Goal: Task Accomplishment & Management: Manage account settings

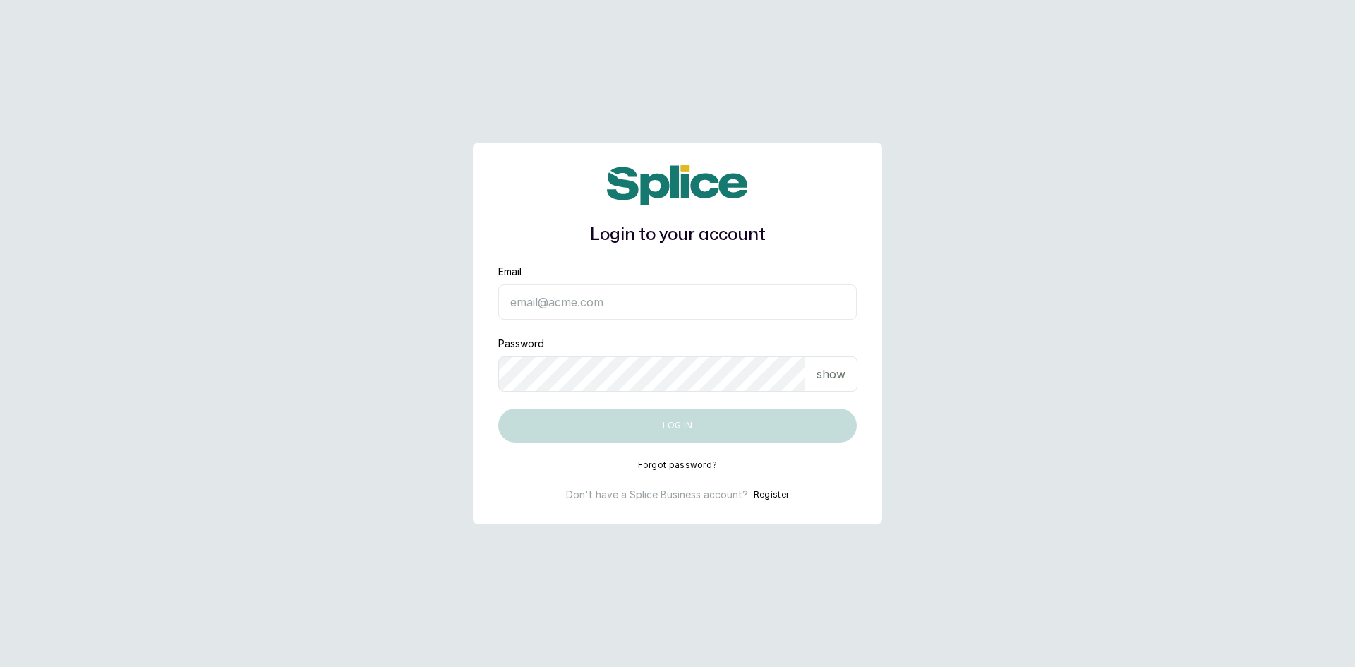
type input "[EMAIL_ADDRESS][DOMAIN_NAME]"
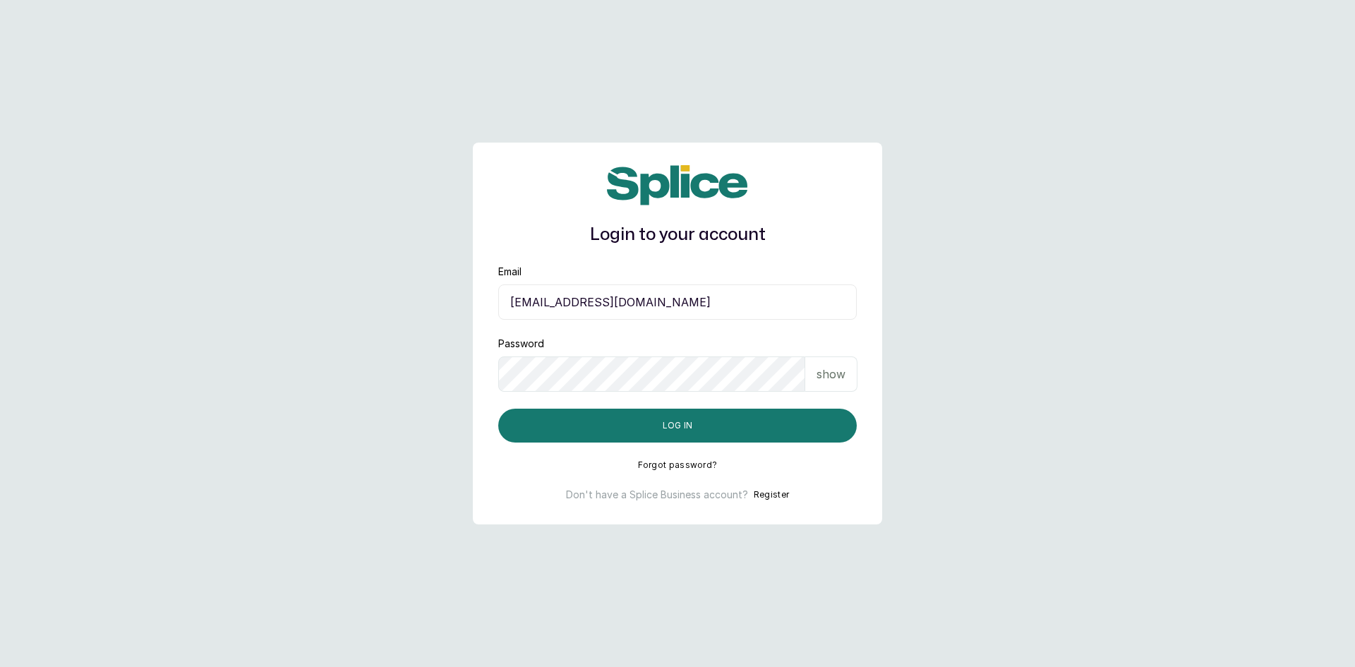
click at [819, 368] on p "show" at bounding box center [831, 374] width 29 height 17
click at [819, 368] on div "show" at bounding box center [831, 373] width 52 height 35
click at [699, 421] on button "Log in" at bounding box center [677, 426] width 359 height 34
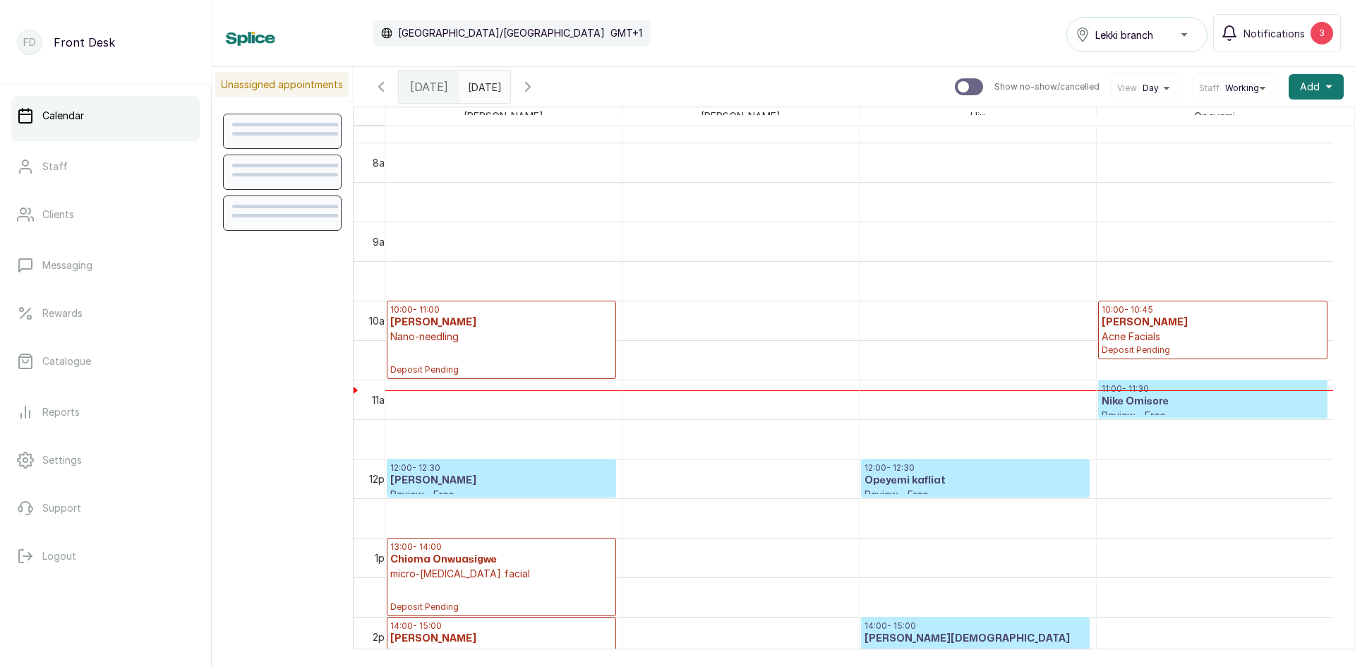
scroll to position [475, 0]
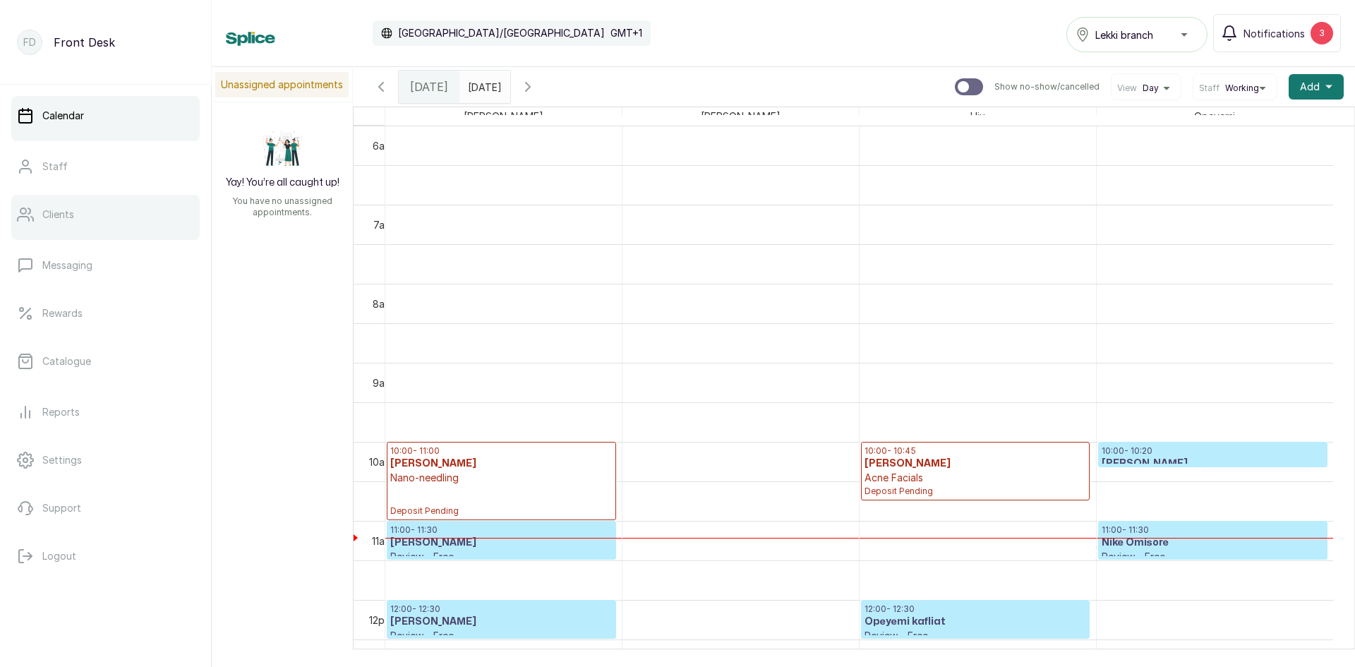
click at [75, 221] on link "Clients" at bounding box center [105, 215] width 188 height 40
